Goal: Transaction & Acquisition: Book appointment/travel/reservation

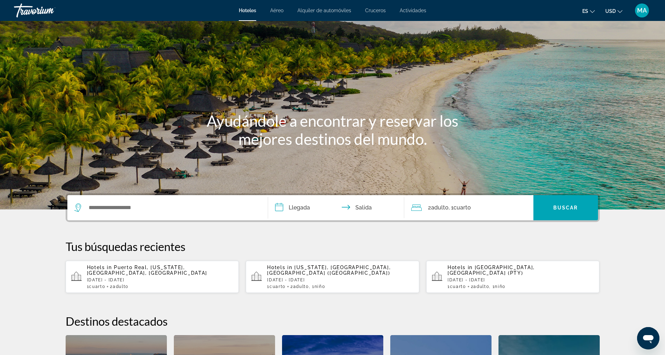
click at [347, 0] on mat-toolbar "Hoteles Aéreo Alquiler de automóviles Cruceros Actividades Hoteles Aéreo Alquil…" at bounding box center [332, 10] width 665 height 21
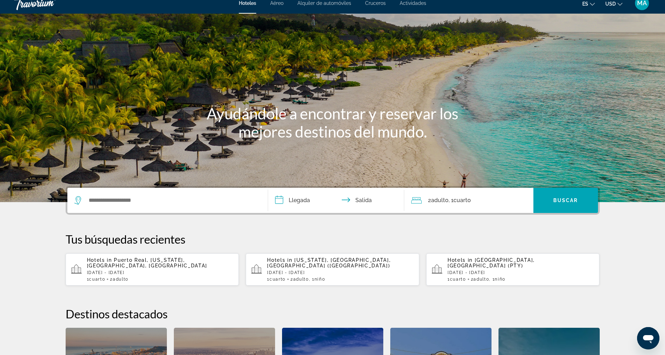
scroll to position [10, 0]
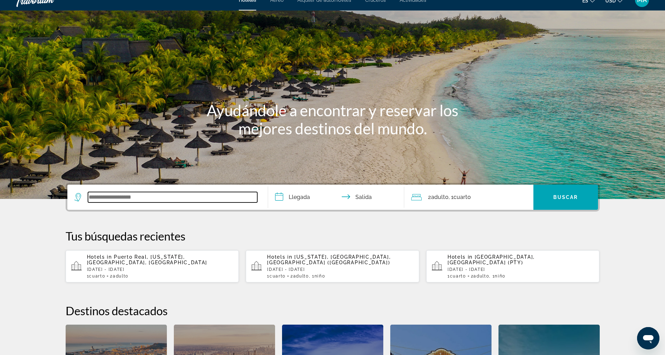
click at [139, 200] on input "Search widget" at bounding box center [172, 197] width 169 height 10
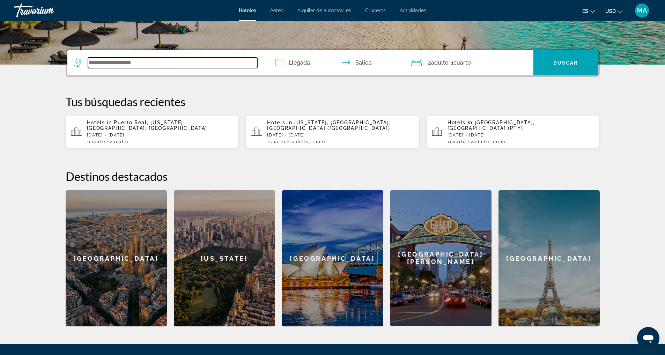
scroll to position [171, 0]
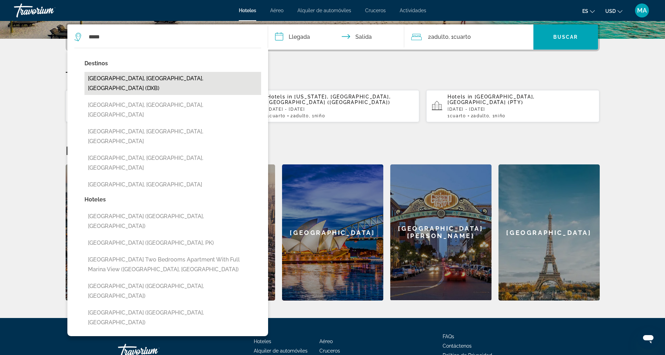
click at [188, 83] on button "Dubai, Dubai Emirate, United Arab Emirates (DXB)" at bounding box center [172, 83] width 177 height 23
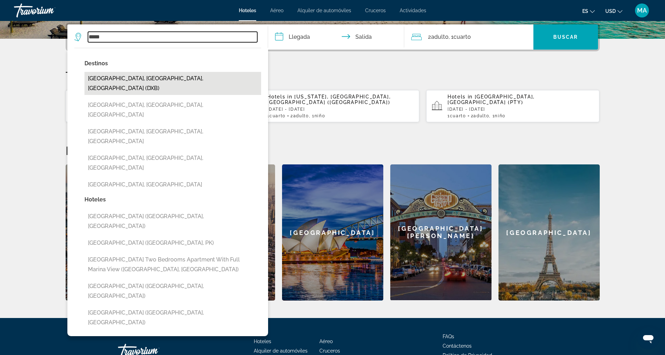
type input "**********"
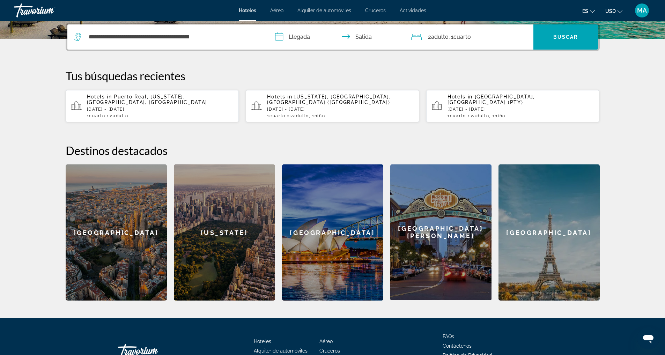
click at [302, 36] on input "**********" at bounding box center [337, 37] width 139 height 27
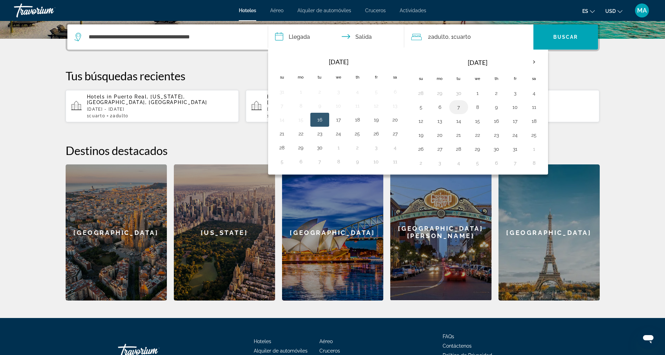
click at [459, 108] on button "7" at bounding box center [458, 107] width 11 height 10
click at [516, 109] on button "10" at bounding box center [514, 107] width 11 height 10
type input "**********"
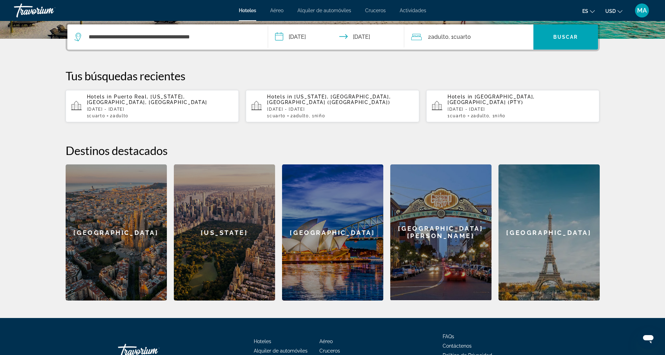
drag, startPoint x: 574, startPoint y: 40, endPoint x: 467, endPoint y: 37, distance: 107.5
click at [466, 37] on div "**********" at bounding box center [332, 36] width 530 height 25
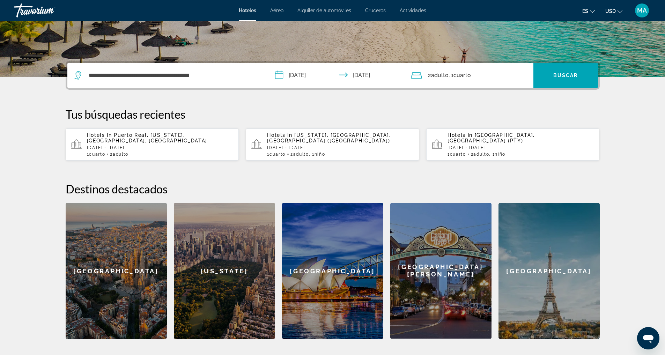
scroll to position [117, 0]
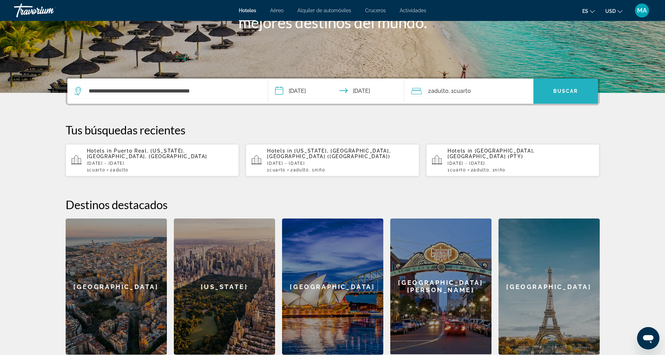
click at [575, 88] on span "Buscar" at bounding box center [565, 91] width 25 height 6
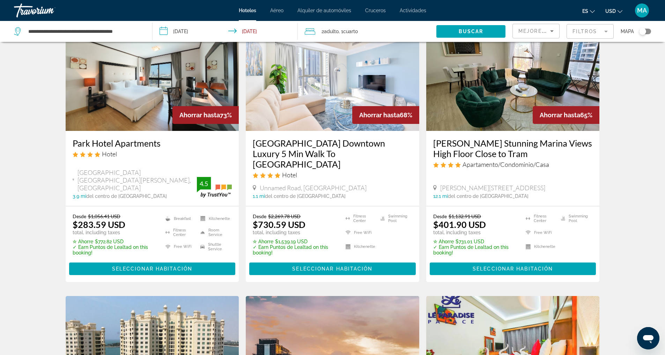
scroll to position [49, 0]
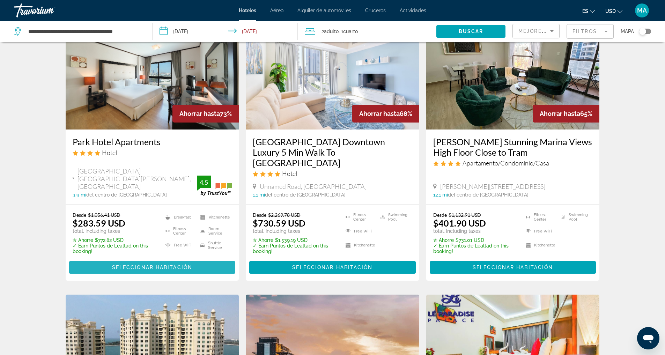
click at [176, 264] on span "Seleccionar habitación" at bounding box center [152, 267] width 80 height 6
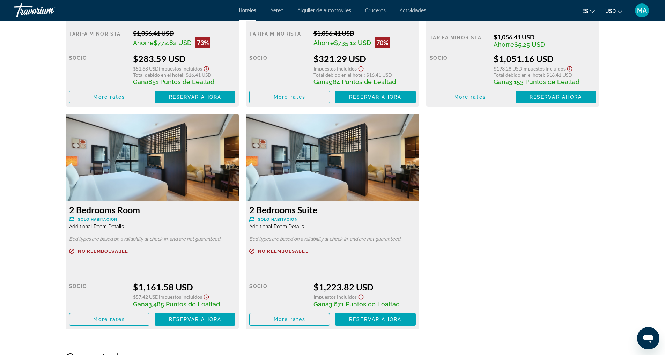
scroll to position [915, 0]
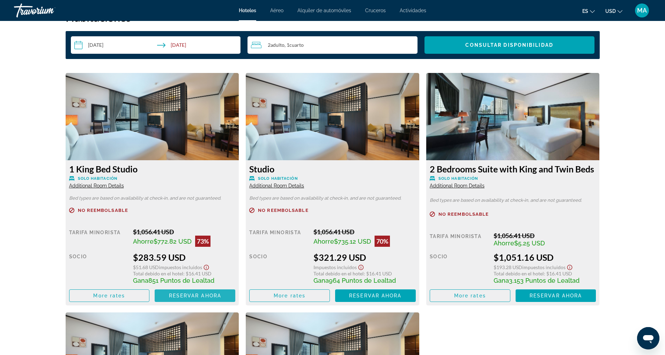
click at [174, 302] on span "Main content" at bounding box center [195, 295] width 81 height 17
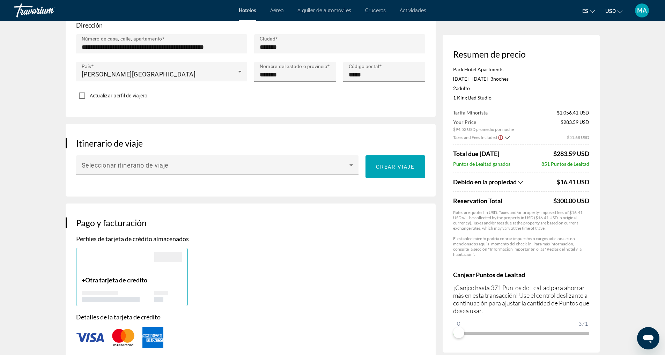
scroll to position [224, 0]
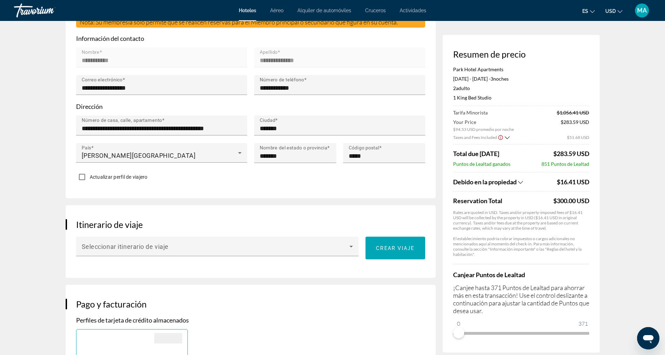
drag, startPoint x: 636, startPoint y: 203, endPoint x: 635, endPoint y: 121, distance: 82.0
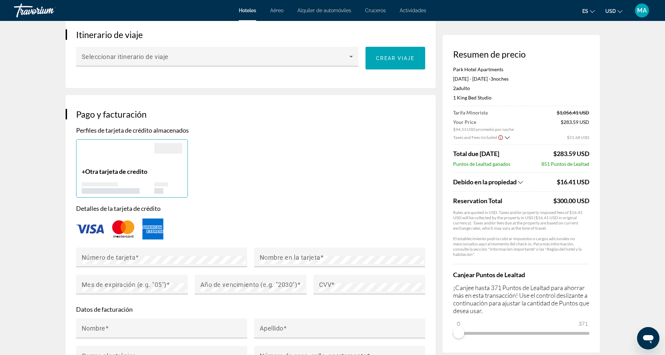
scroll to position [495, 0]
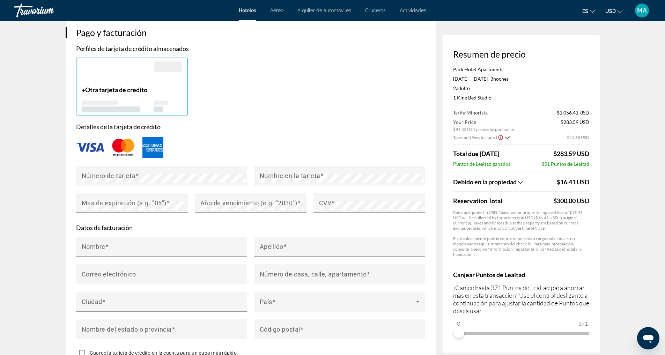
click at [617, 183] on app-hotel-booking "Reserva de hotel Resumen de precio Park Hotel Apartments Oct 7, 2025 - Oct 10, …" at bounding box center [332, 91] width 665 height 1132
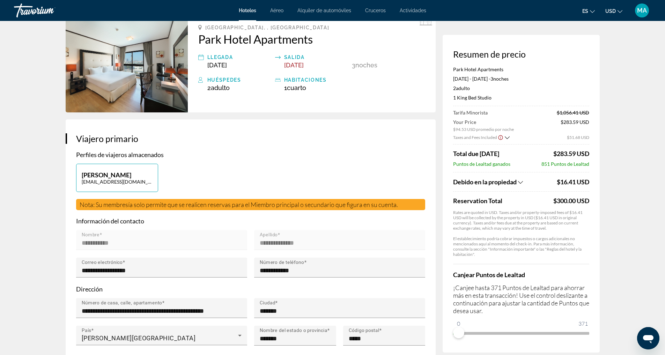
scroll to position [0, 0]
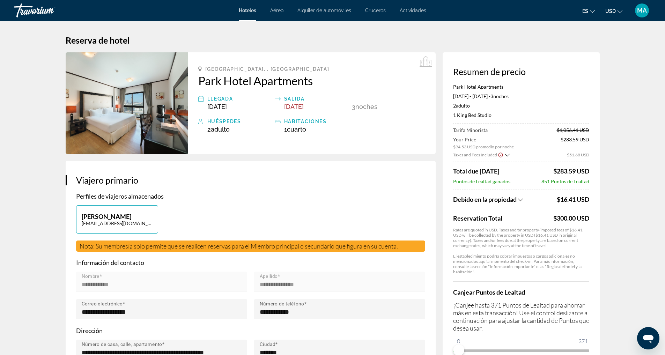
click at [308, 45] on h1 "Reserva de hotel" at bounding box center [333, 40] width 534 height 10
click at [255, 37] on h1 "Reserva de hotel" at bounding box center [333, 40] width 534 height 10
click at [507, 156] on icon "Show Taxes and Fees breakdown" at bounding box center [507, 155] width 5 height 6
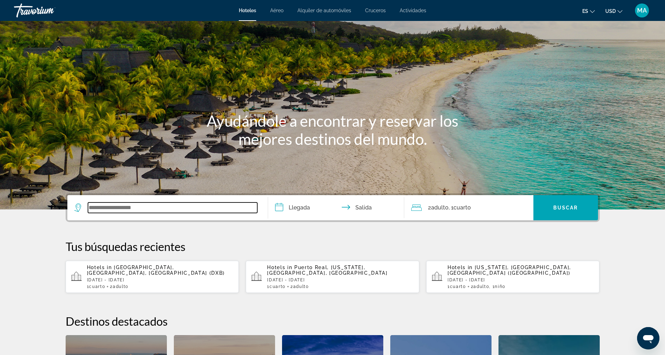
click at [128, 207] on input "Search widget" at bounding box center [172, 207] width 169 height 10
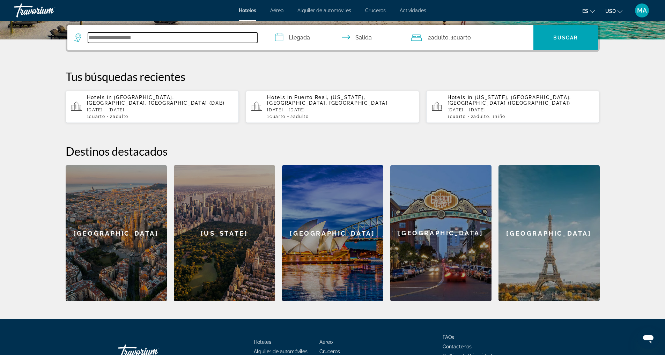
scroll to position [171, 0]
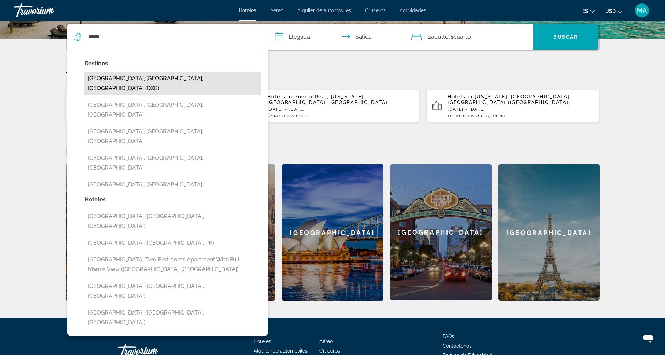
click at [139, 76] on button "Dubai, Dubai Emirate, United Arab Emirates (DXB)" at bounding box center [172, 83] width 177 height 23
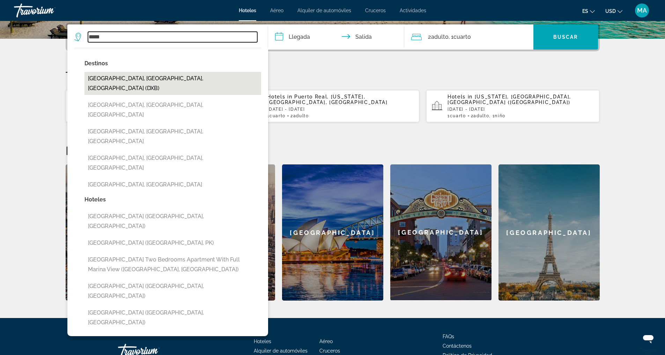
type input "**********"
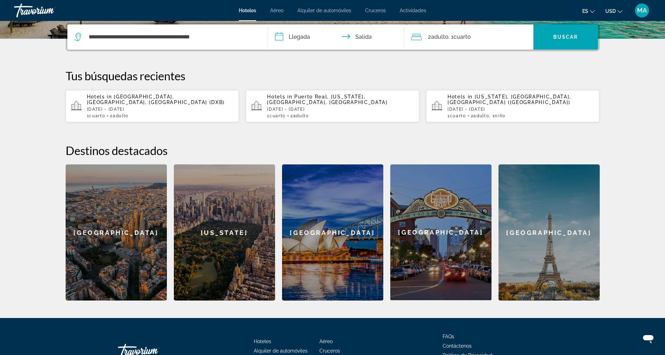
click at [297, 38] on input "**********" at bounding box center [337, 37] width 139 height 27
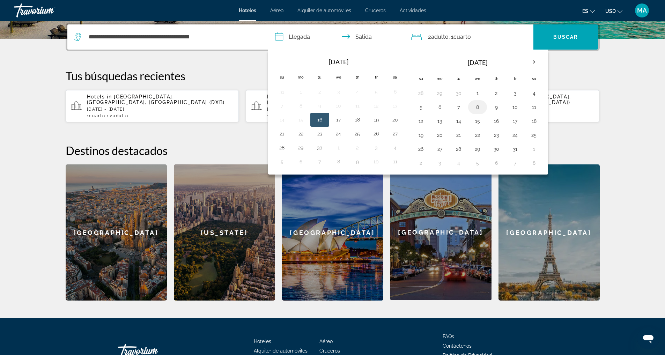
drag, startPoint x: 459, startPoint y: 112, endPoint x: 478, endPoint y: 111, distance: 19.5
click at [478, 111] on tr "5 6 7 8 9 10 11" at bounding box center [477, 107] width 132 height 14
click at [456, 110] on button "7" at bounding box center [458, 107] width 11 height 10
click at [516, 109] on button "10" at bounding box center [514, 107] width 11 height 10
type input "**********"
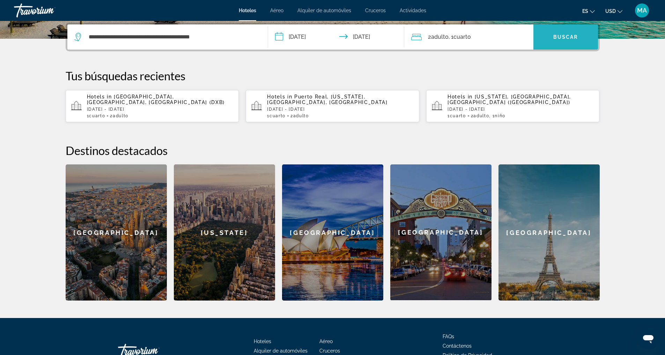
click at [573, 34] on span "Buscar" at bounding box center [565, 37] width 25 height 6
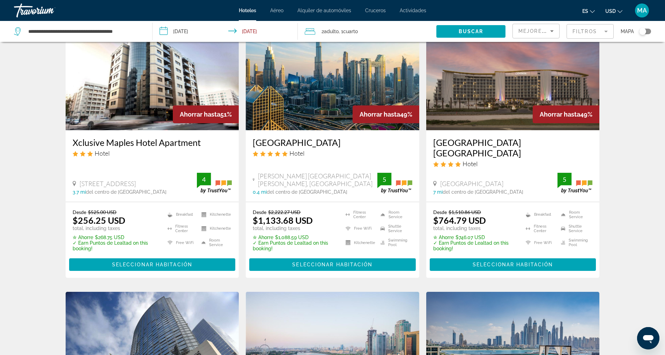
scroll to position [881, 0]
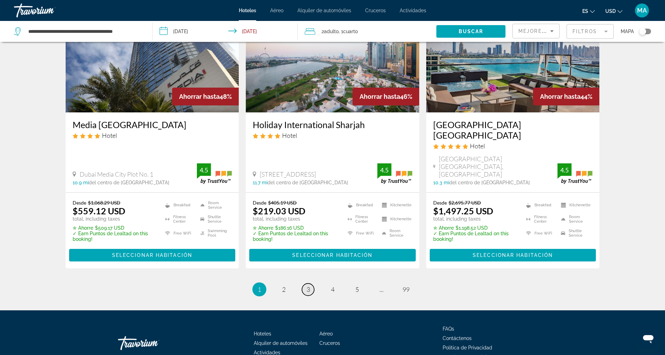
click at [305, 283] on link "page 3" at bounding box center [308, 289] width 12 height 12
